Goal: Check status: Check status

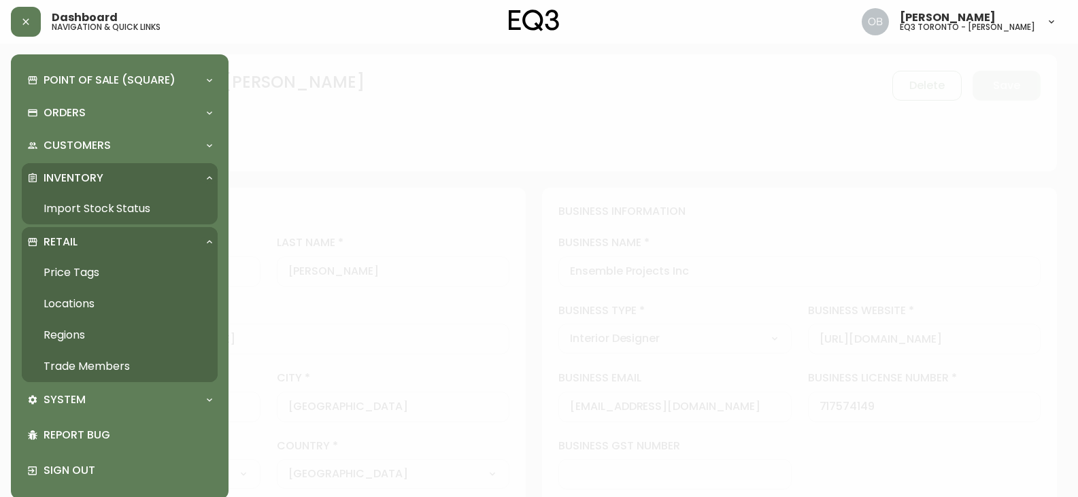
select select "ON"
select select "CA"
select select "CA_EN"
select select "Social Media"
select select "Interior Designer"
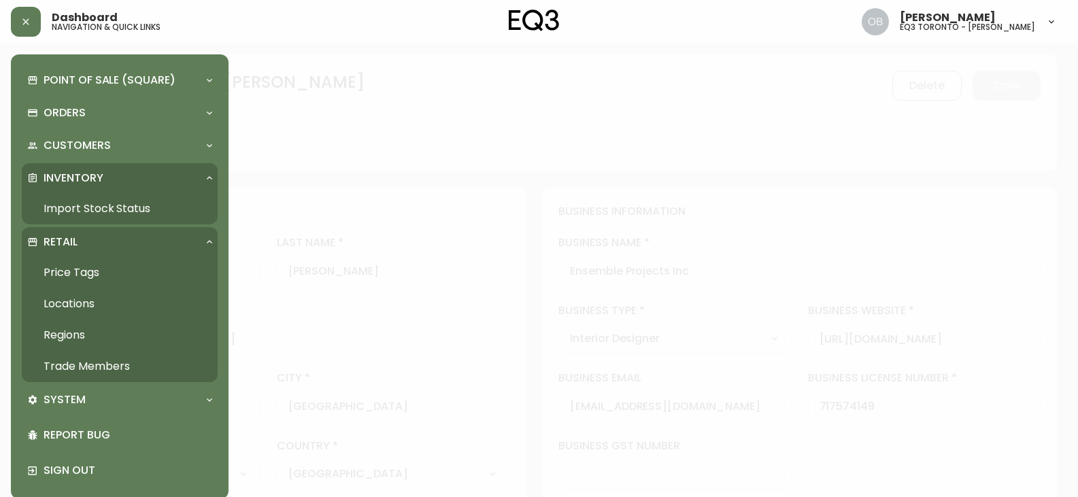
select select "cjw10z96p001r6gs00juufhhe"
select select "true"
click at [72, 221] on div "Point of Sale (Square) Payments Virtual Terminal Transactions Search Terminals …" at bounding box center [109, 248] width 218 height 497
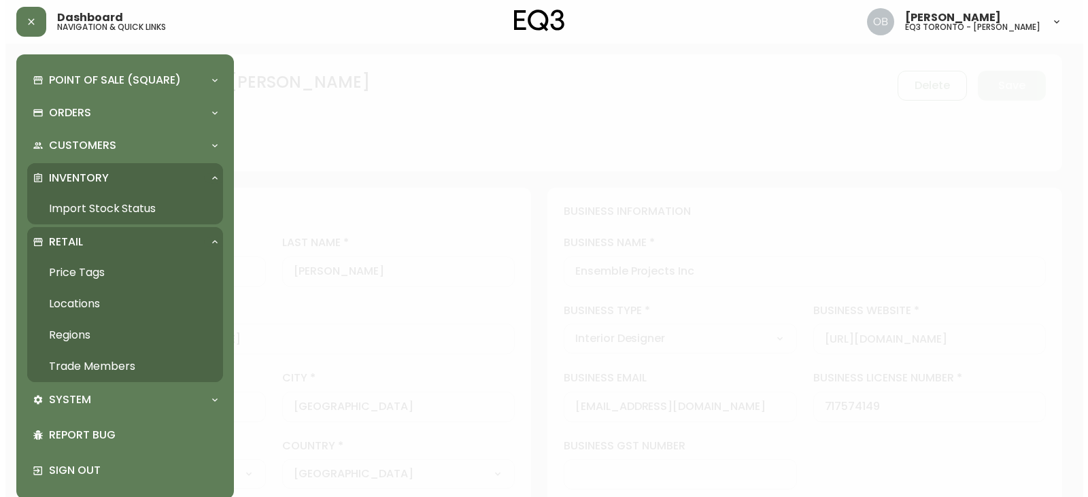
scroll to position [409, 0]
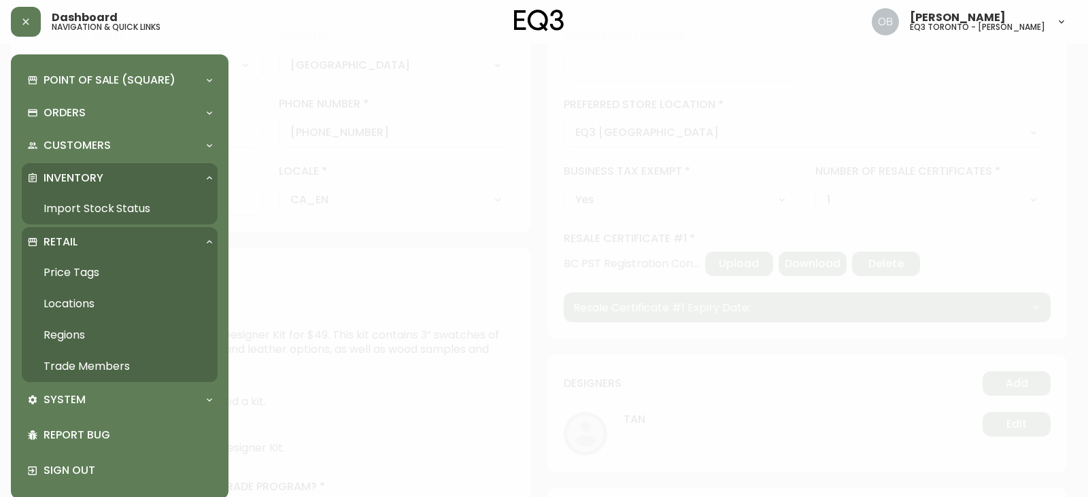
click at [84, 202] on link "Import Stock Status" at bounding box center [120, 208] width 196 height 31
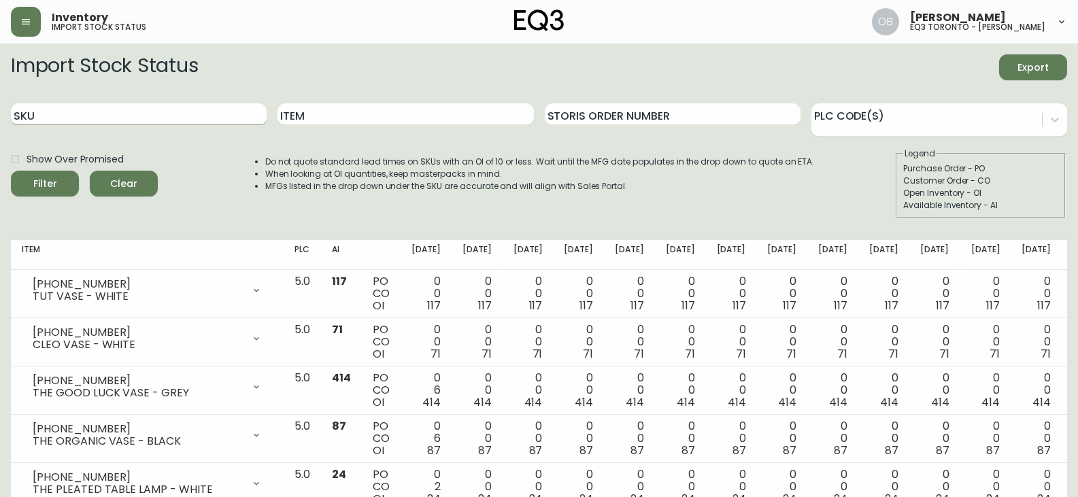
click at [193, 118] on input "SKU" at bounding box center [139, 114] width 256 height 22
paste input "[PHONE_NUMBER]"
type input "[PHONE_NUMBER]"
click at [11, 171] on button "Filter" at bounding box center [45, 184] width 68 height 26
